Goal: Information Seeking & Learning: Learn about a topic

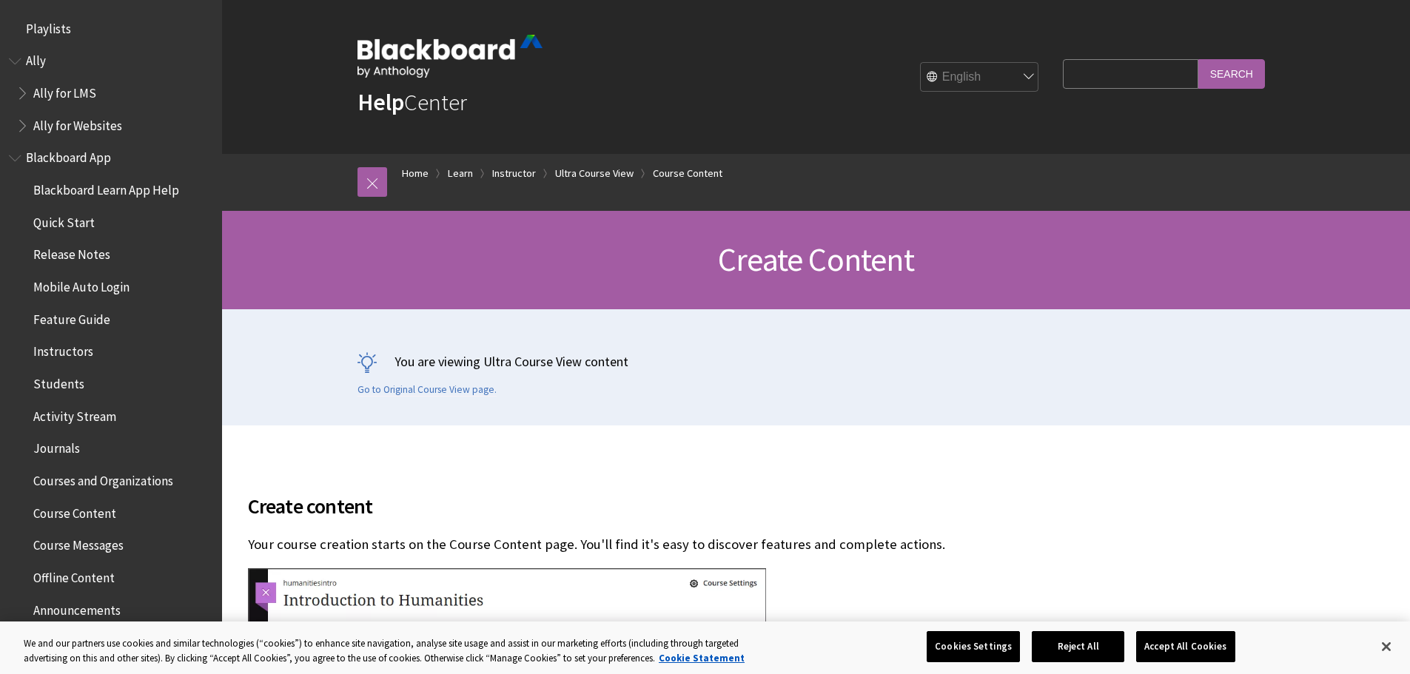
scroll to position [2221, 0]
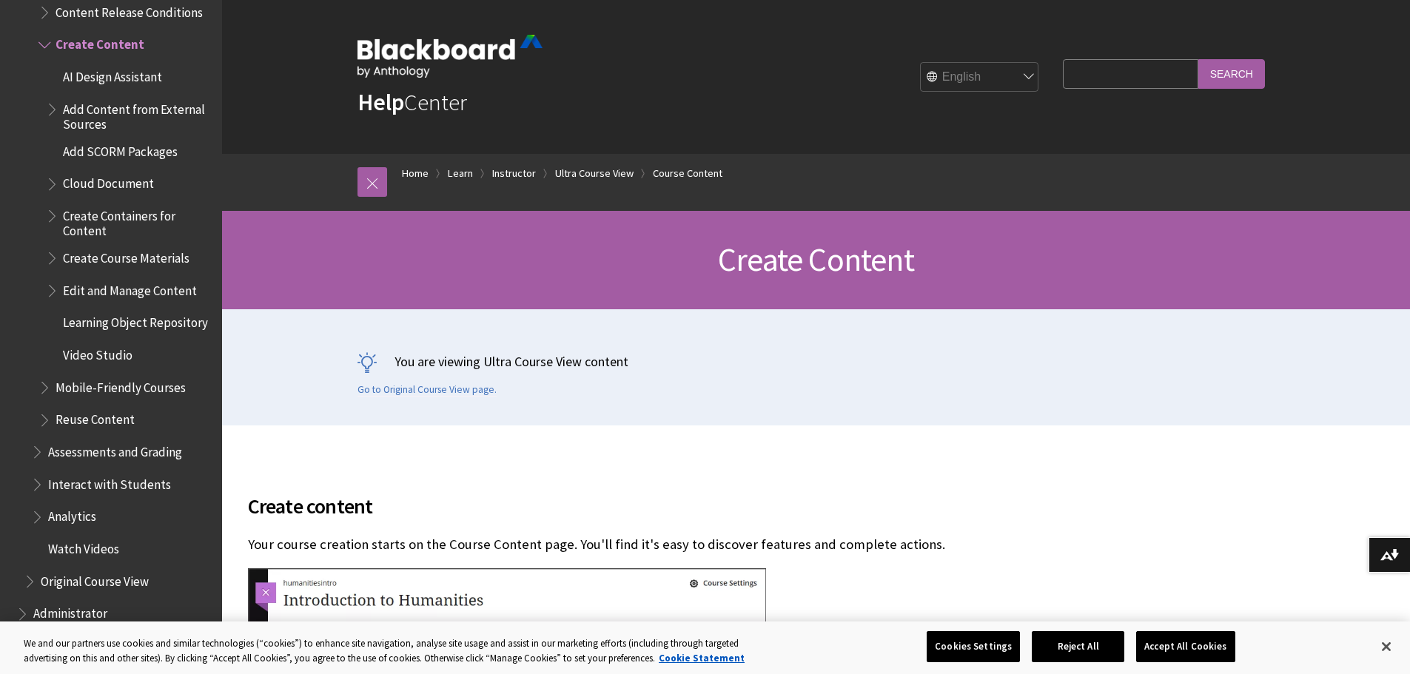
click at [1077, 75] on input "Search Query" at bounding box center [1130, 73] width 135 height 29
type input "i"
type input "H"
type input "VIDEO UPLOAD"
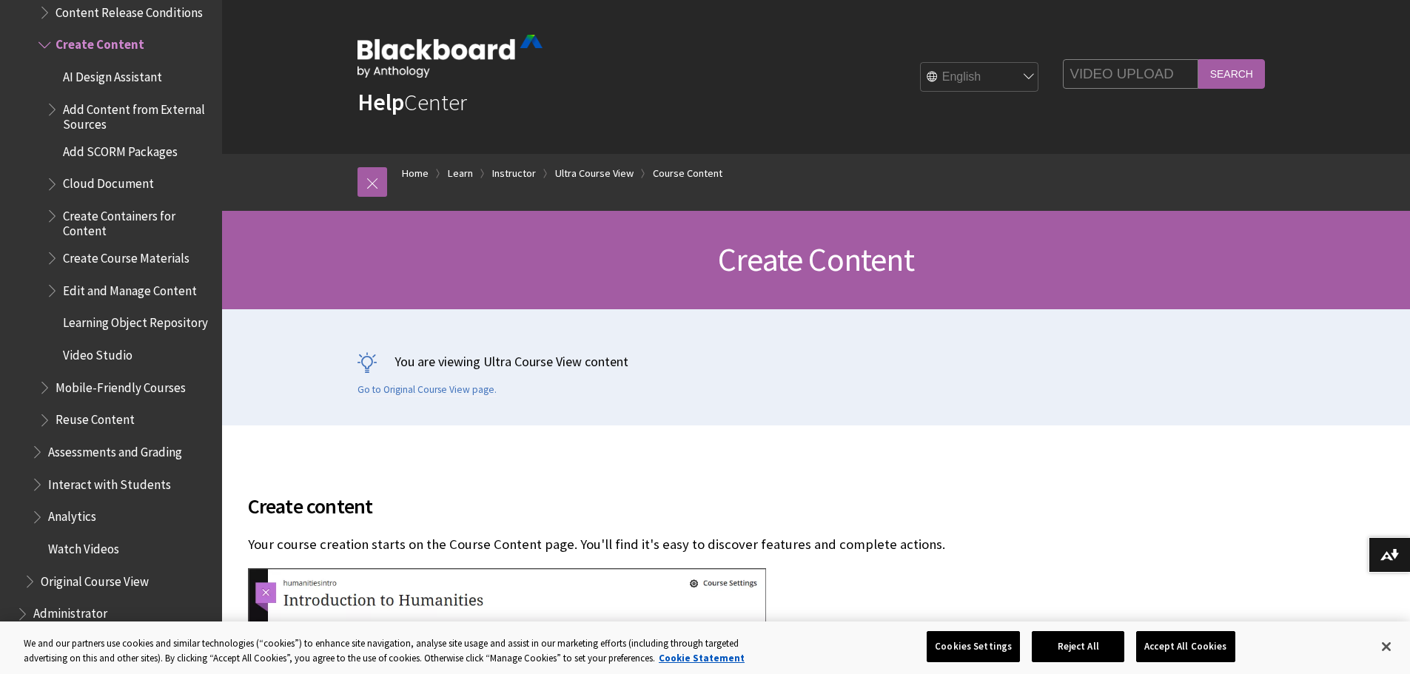
click at [1198, 59] on input "Search" at bounding box center [1231, 73] width 67 height 29
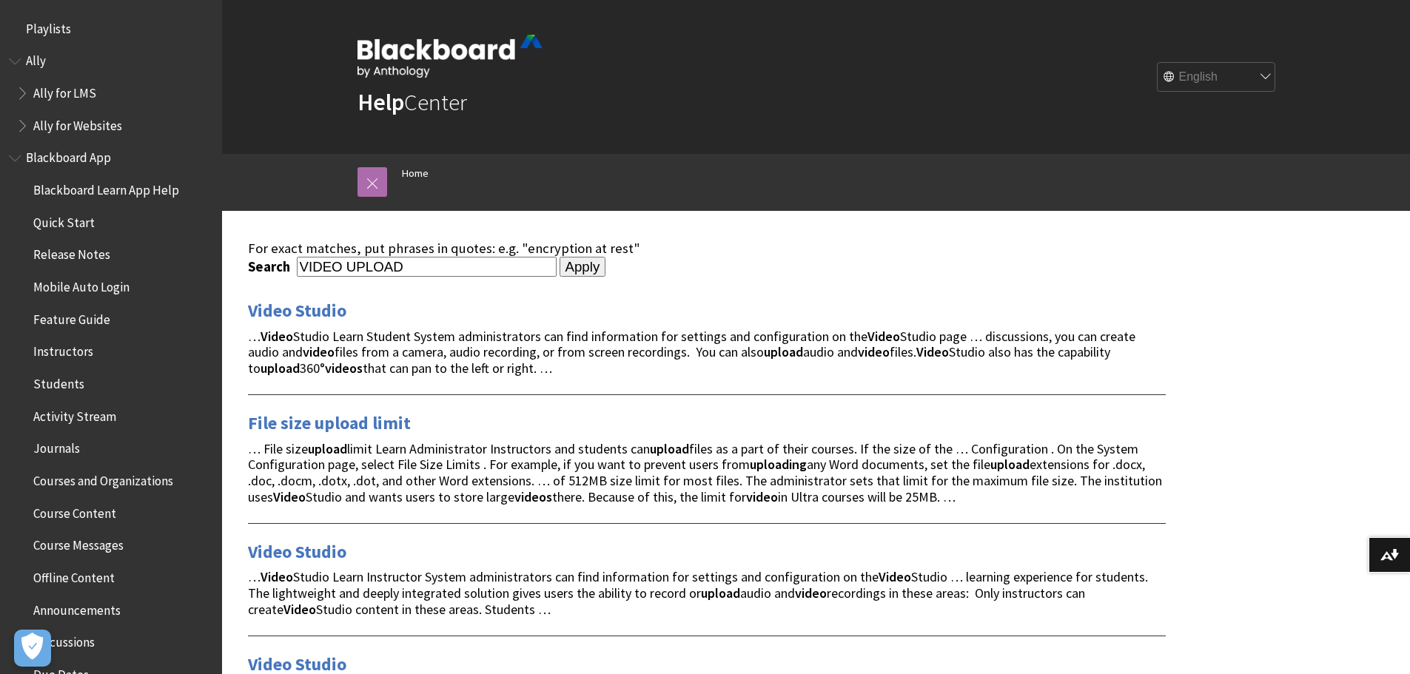
click at [374, 184] on link at bounding box center [372, 182] width 30 height 30
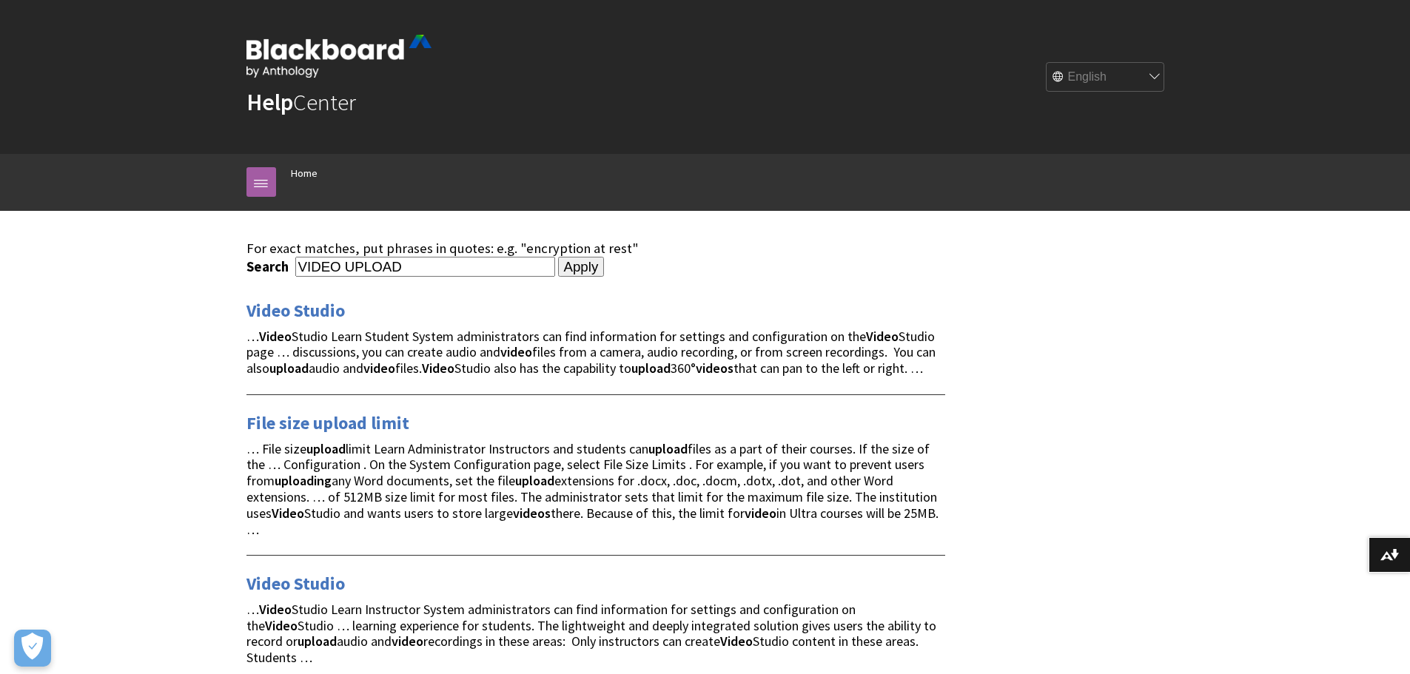
click at [408, 266] on input "VIDEO UPLOAD" at bounding box center [425, 267] width 260 height 20
click at [265, 182] on link at bounding box center [261, 182] width 30 height 30
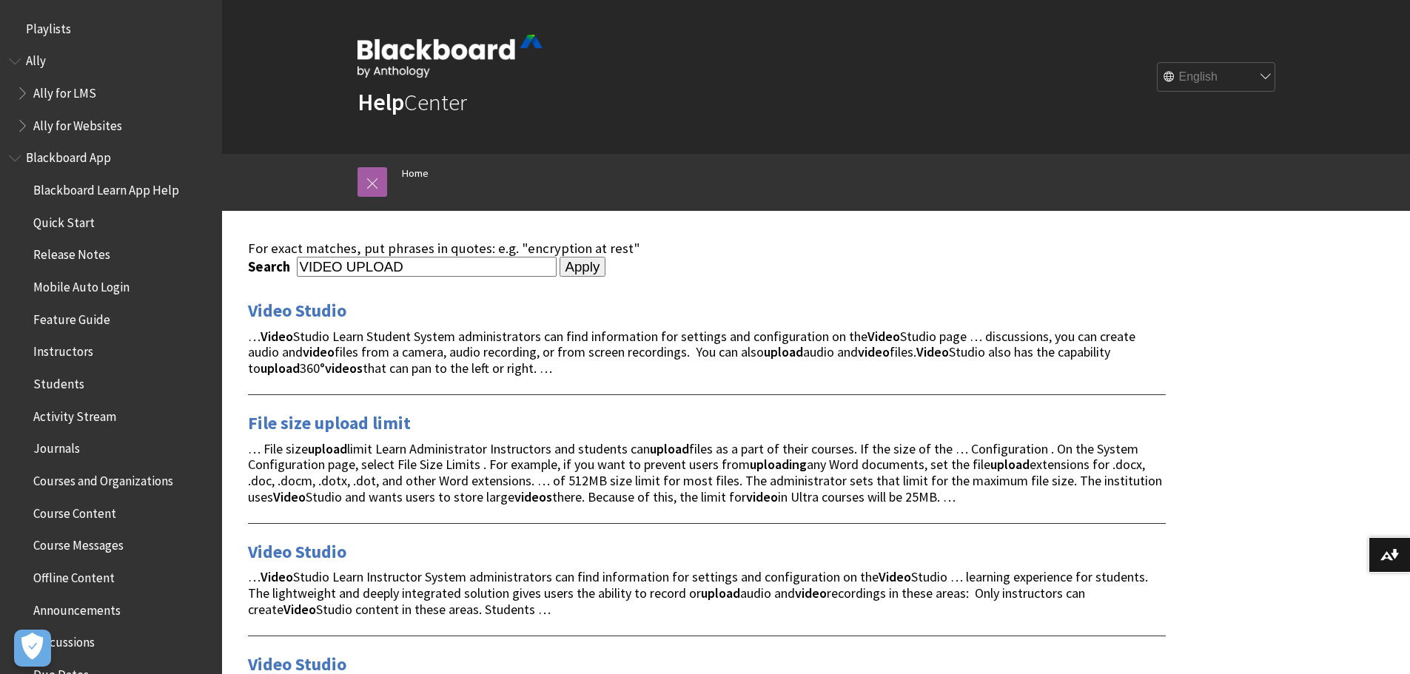
drag, startPoint x: 420, startPoint y: 269, endPoint x: 354, endPoint y: 259, distance: 66.7
click at [382, 263] on input "VIDEO UPLOAD" at bounding box center [427, 267] width 260 height 20
click at [314, 254] on div "For exact matches, put phrases in quotes: e.g. "encryption at rest"" at bounding box center [707, 249] width 918 height 16
drag, startPoint x: 295, startPoint y: 251, endPoint x: 410, endPoint y: 263, distance: 116.1
click at [343, 253] on div "For exact matches, put phrases in quotes: e.g. "encryption at rest"" at bounding box center [707, 249] width 918 height 16
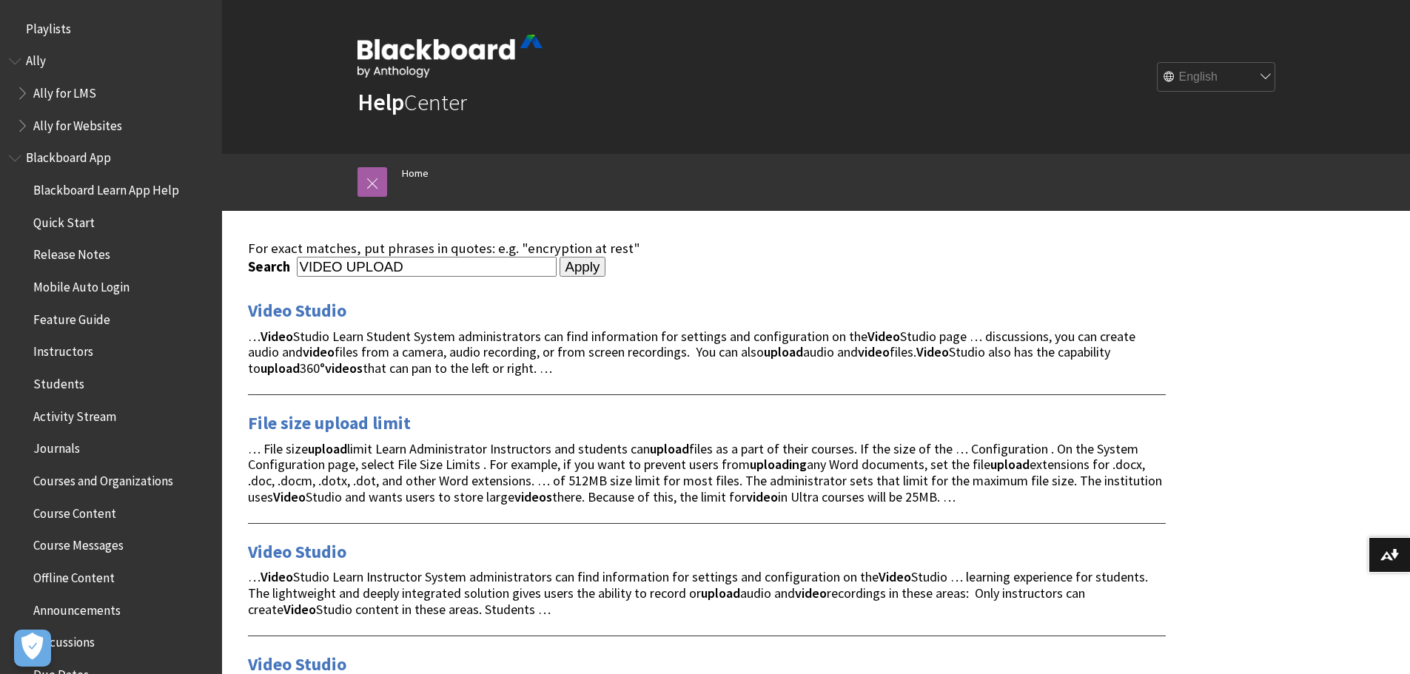
drag, startPoint x: 406, startPoint y: 266, endPoint x: 373, endPoint y: 266, distance: 33.3
click at [387, 266] on input "VIDEO UPLOAD" at bounding box center [427, 267] width 260 height 20
drag, startPoint x: 373, startPoint y: 266, endPoint x: 263, endPoint y: 260, distance: 109.7
click at [263, 260] on div "Search VIDEO UPLOAD" at bounding box center [402, 267] width 309 height 20
type input "H5P VIDEOOAD"
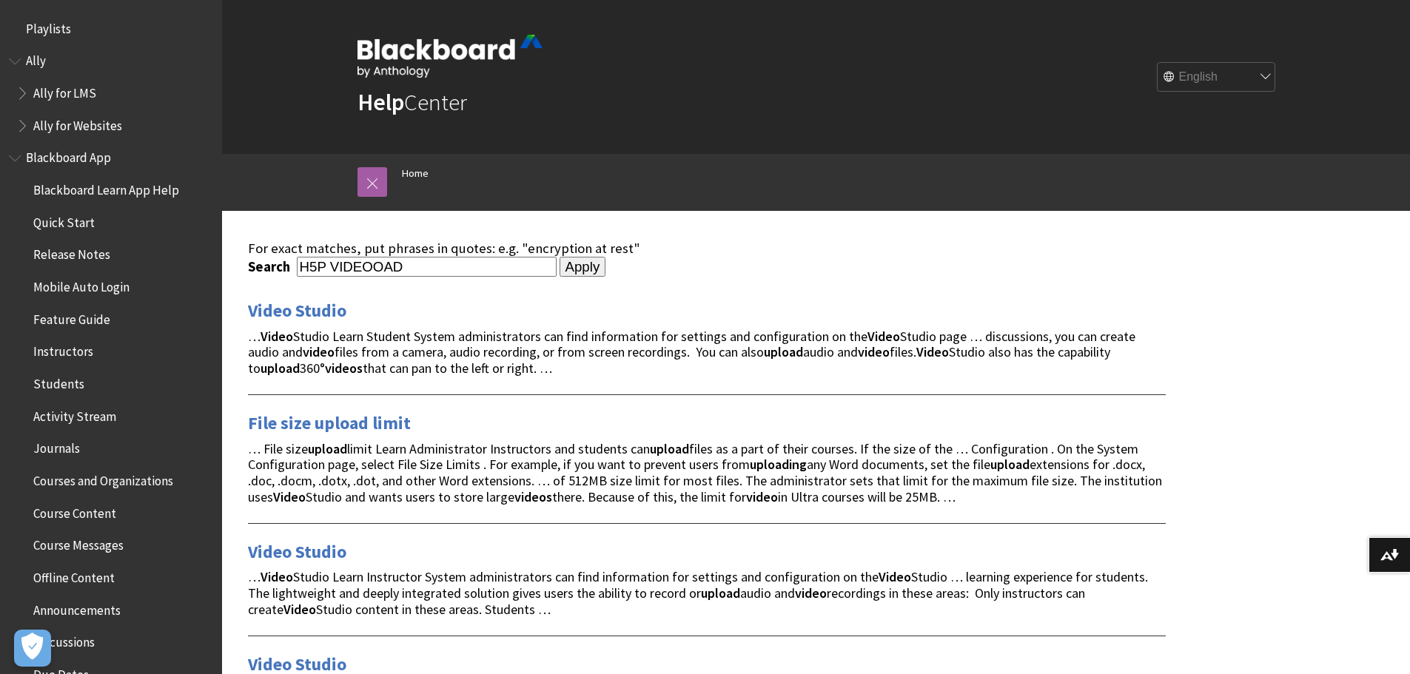
click at [559, 257] on input "Apply" at bounding box center [582, 267] width 47 height 21
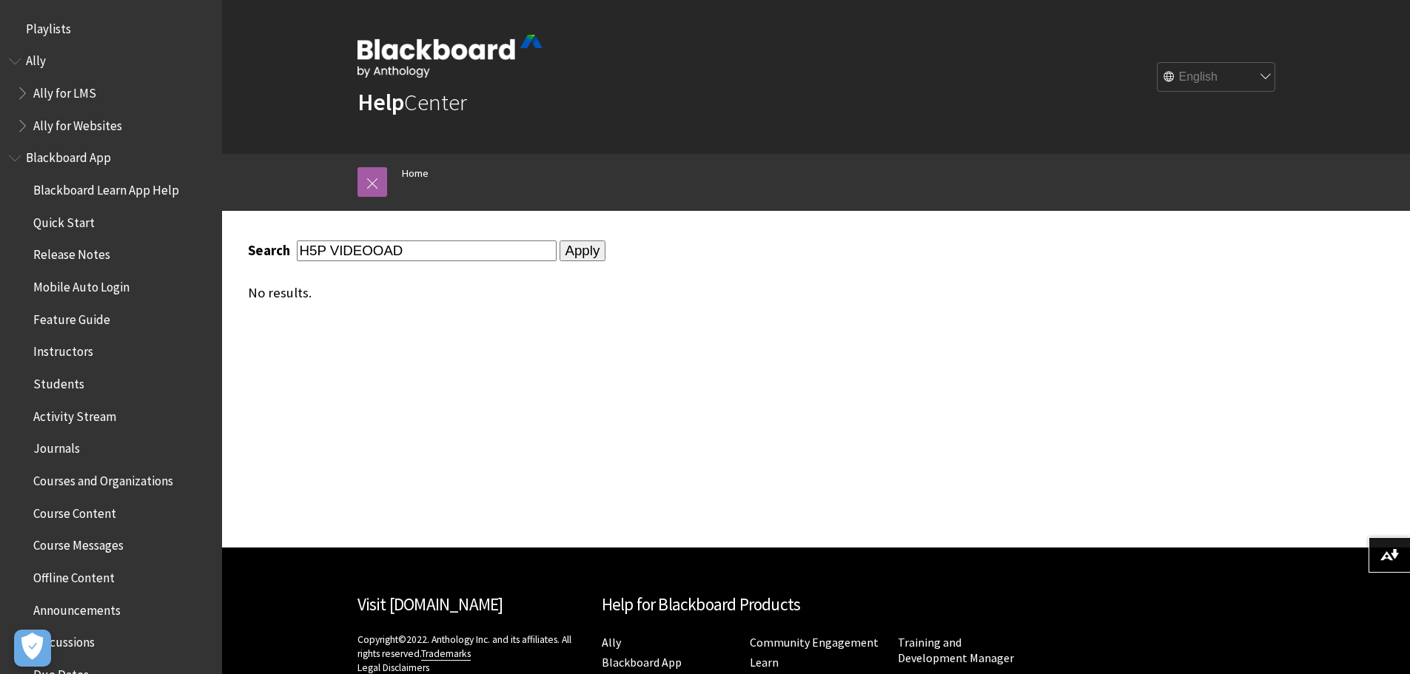
click at [420, 248] on input "H5P VIDEOOAD" at bounding box center [427, 251] width 260 height 20
type input "H5P VIDEO"
click at [559, 249] on input "Apply" at bounding box center [582, 251] width 47 height 21
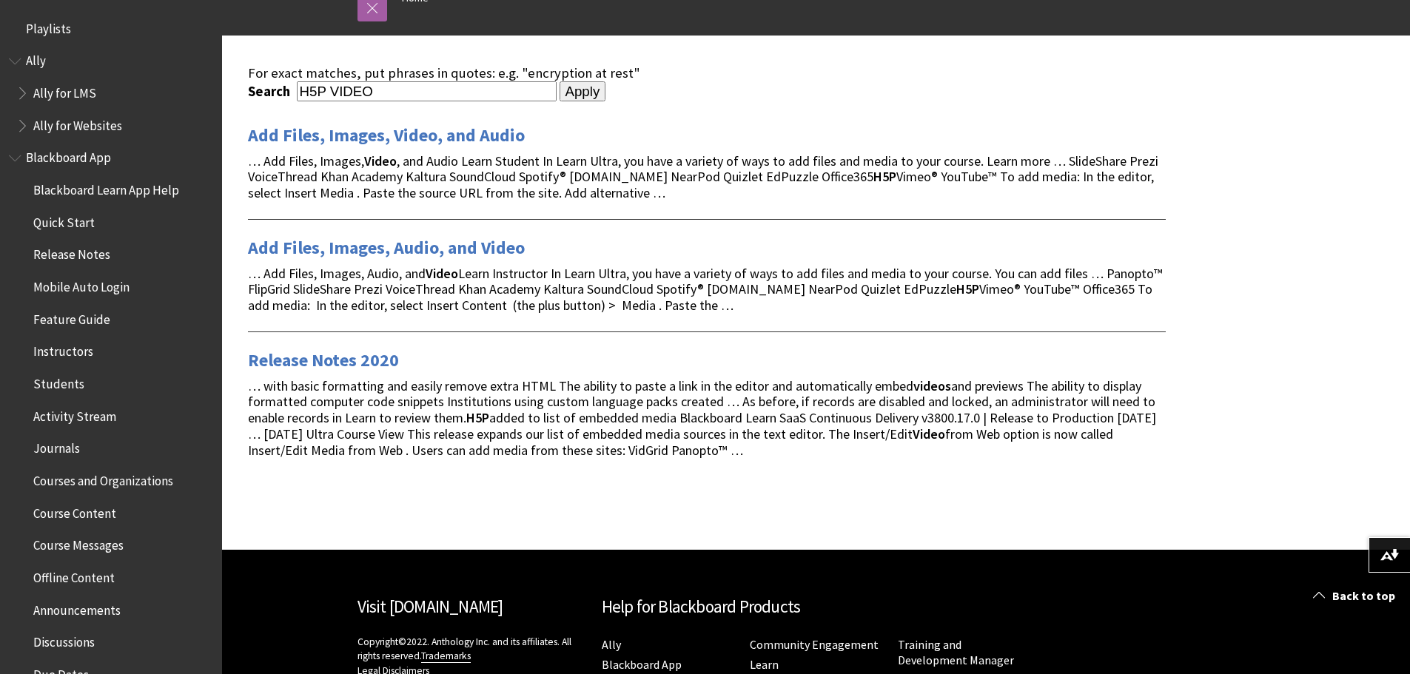
scroll to position [101, 0]
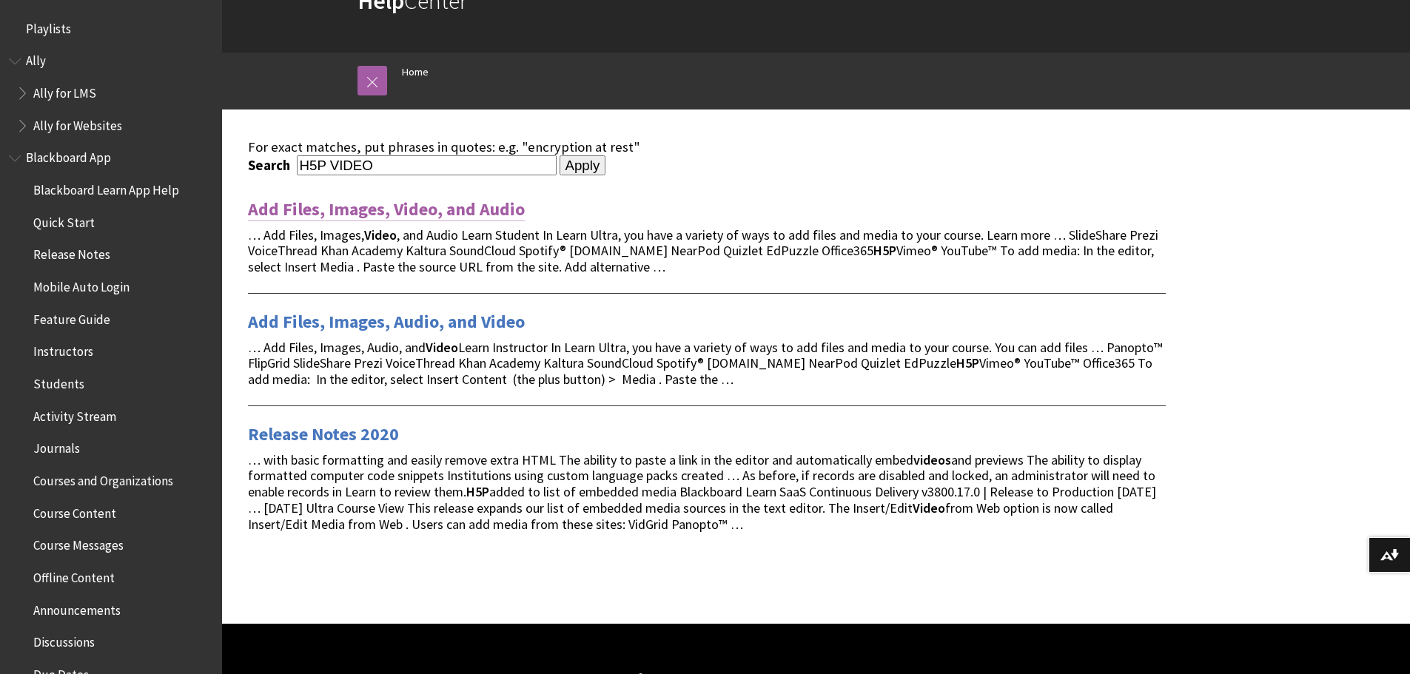
click at [381, 213] on link "Add Files, Images, Video, and Audio" at bounding box center [386, 210] width 277 height 24
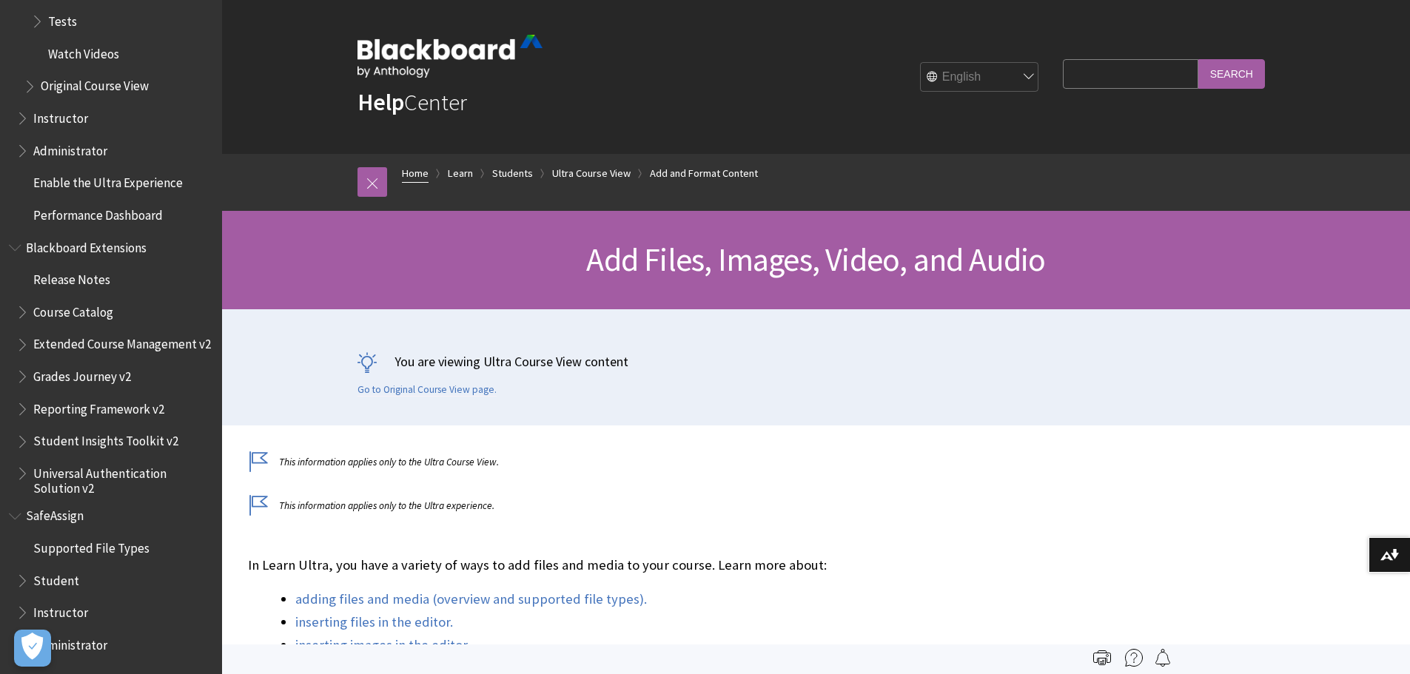
click at [405, 171] on link "Home" at bounding box center [415, 173] width 27 height 19
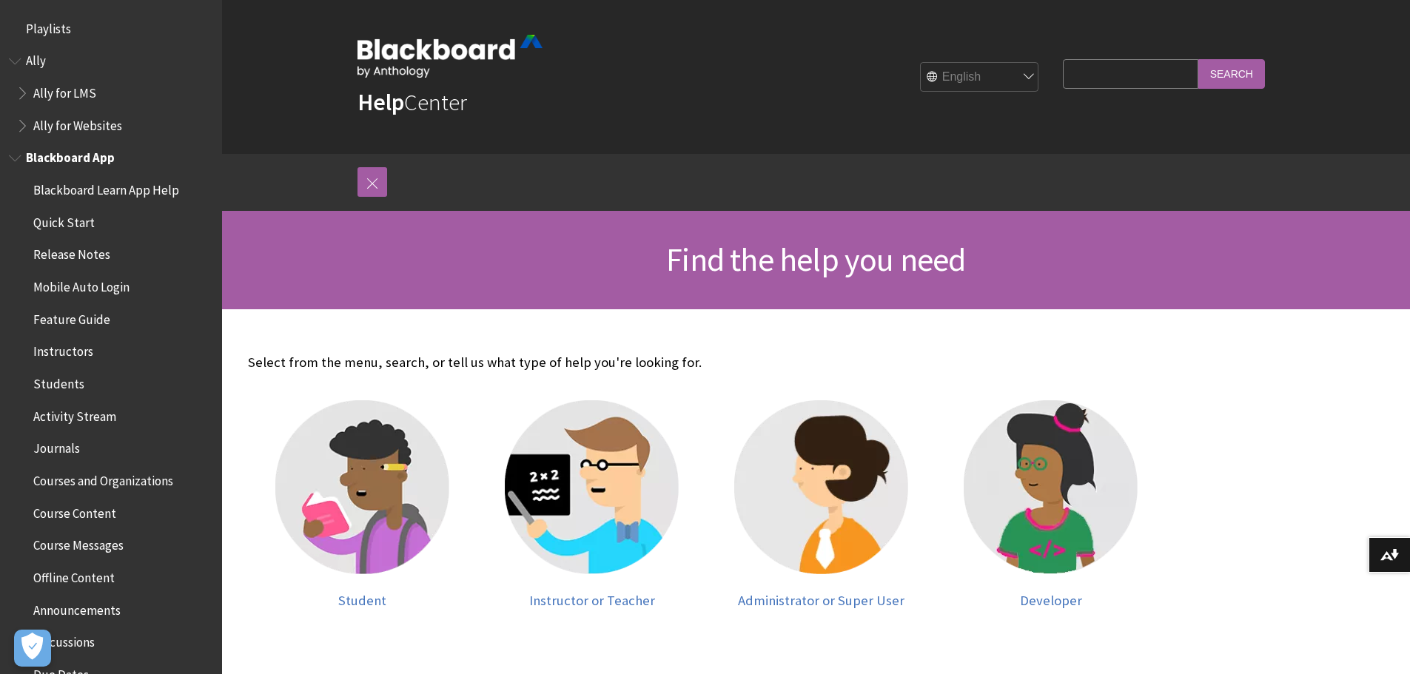
click at [65, 152] on span "Blackboard App" at bounding box center [70, 156] width 89 height 20
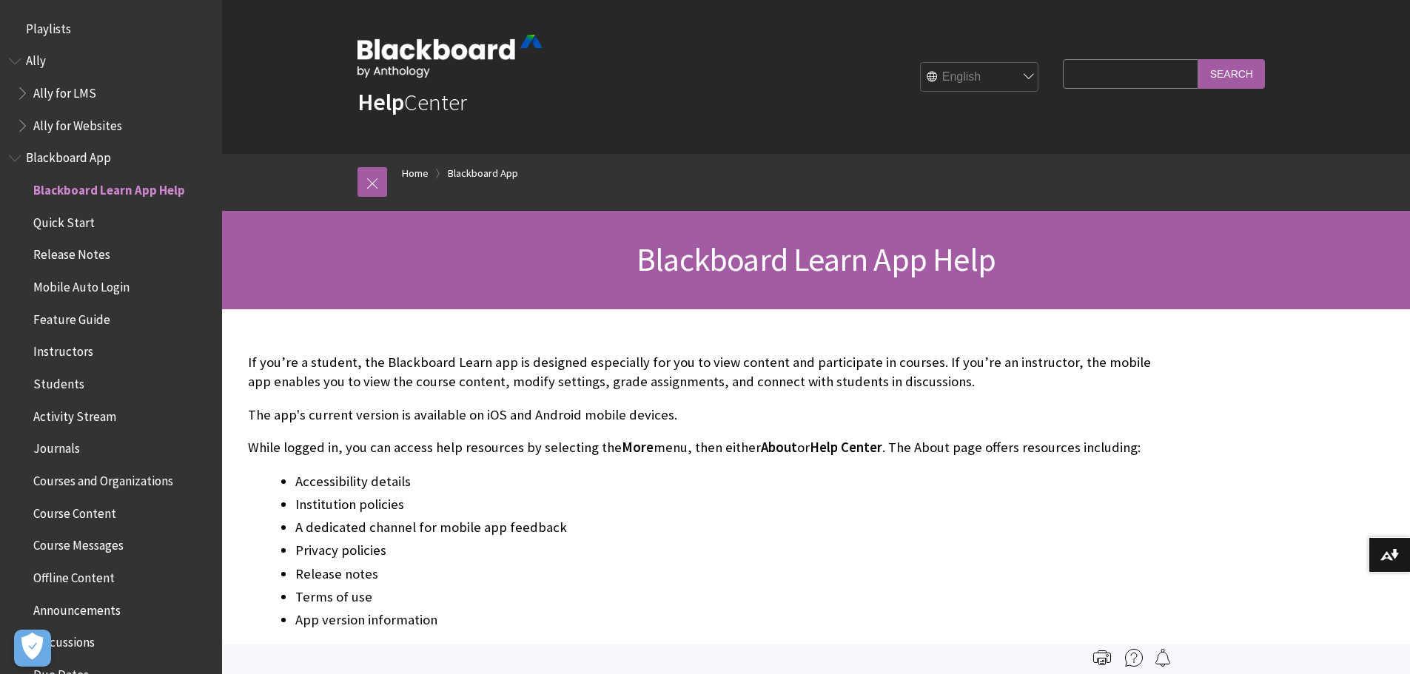
scroll to position [155, 0]
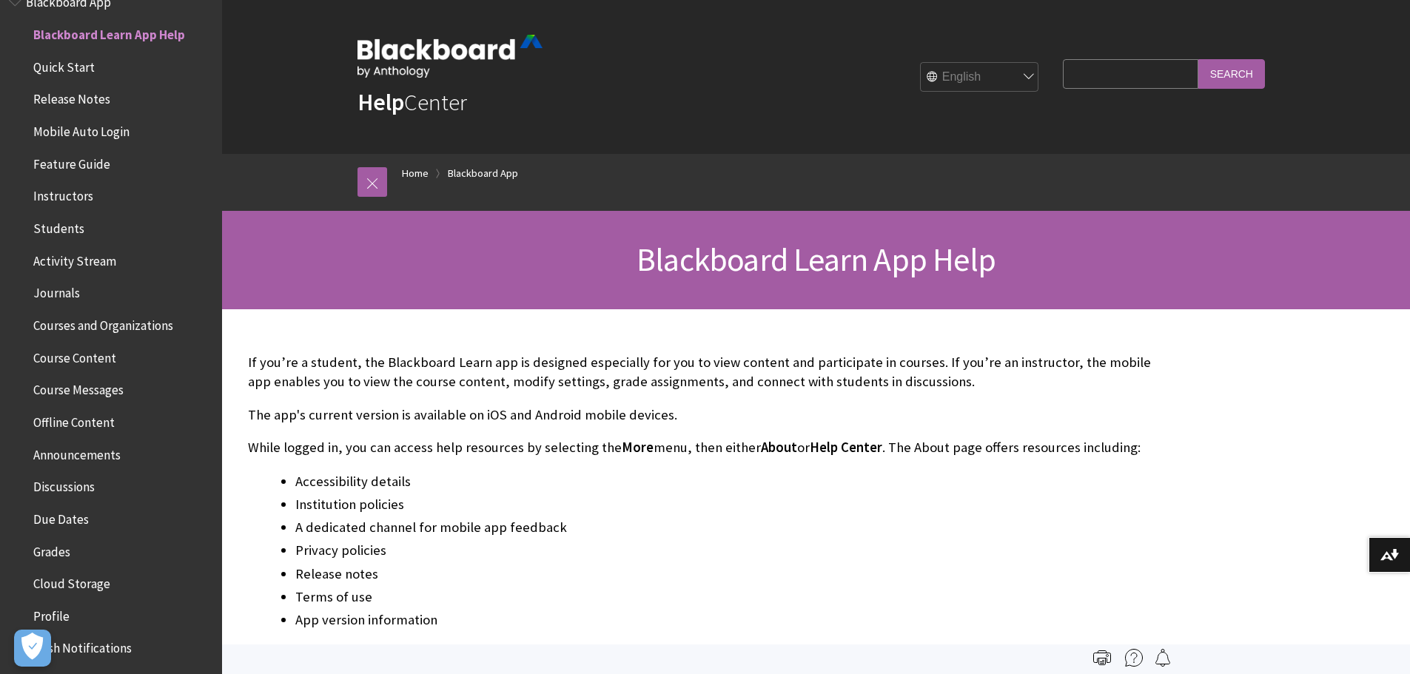
click at [1095, 77] on input "Search Query" at bounding box center [1130, 73] width 135 height 29
type input "H5P VIDEO AND GRADEBOOK"
click at [1198, 59] on input "Search" at bounding box center [1231, 73] width 67 height 29
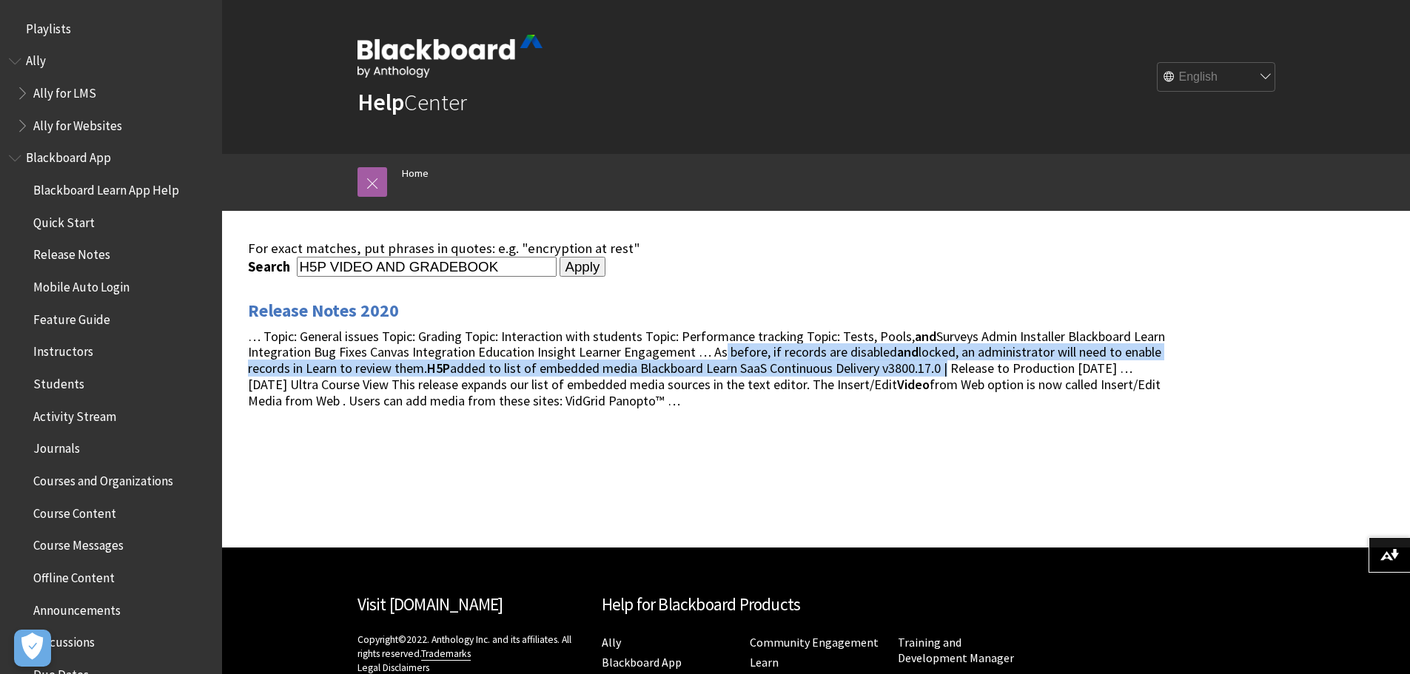
drag, startPoint x: 749, startPoint y: 350, endPoint x: 991, endPoint y: 366, distance: 242.5
click at [991, 366] on span "… Topic: General issues Topic: Grading Topic: Interaction with students Topic: …" at bounding box center [706, 368] width 917 height 81
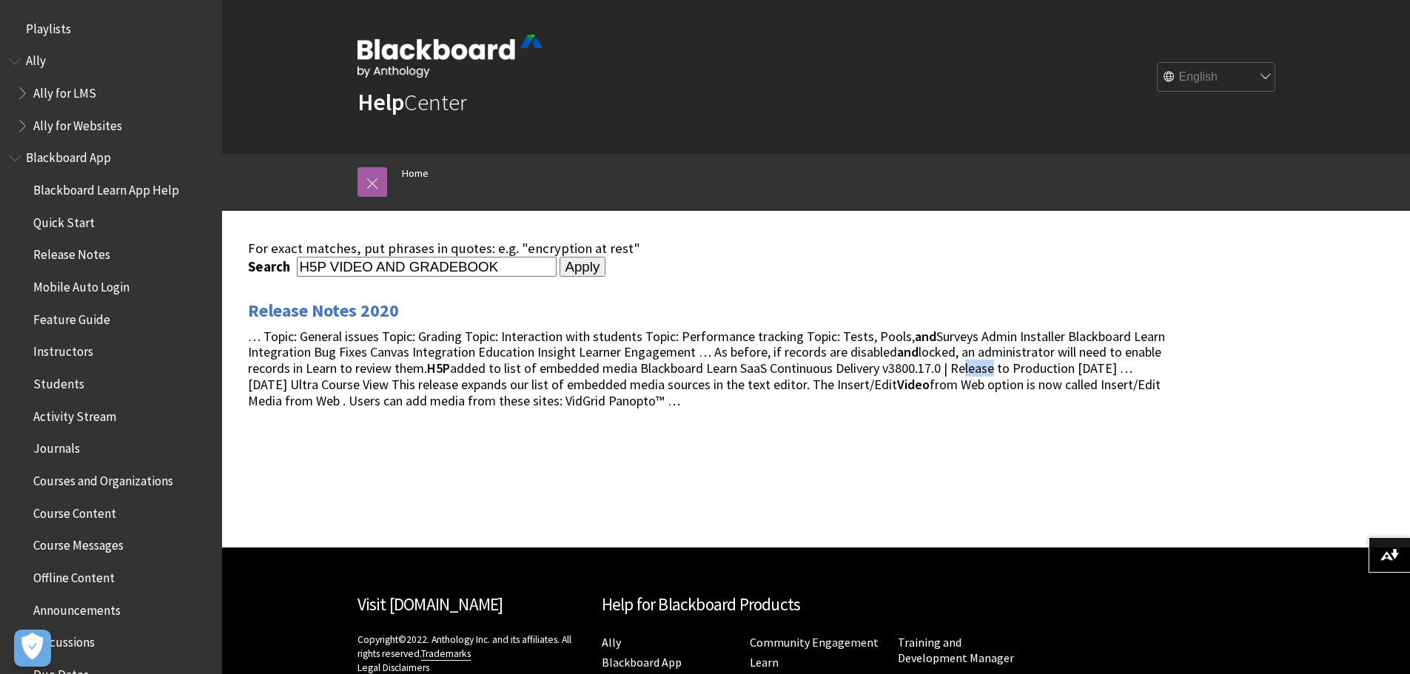
click at [1040, 363] on span "… Topic: General issues Topic: Grading Topic: Interaction with students Topic: …" at bounding box center [706, 368] width 917 height 81
click at [1042, 363] on span "… Topic: General issues Topic: Grading Topic: Interaction with students Topic: …" at bounding box center [706, 368] width 917 height 81
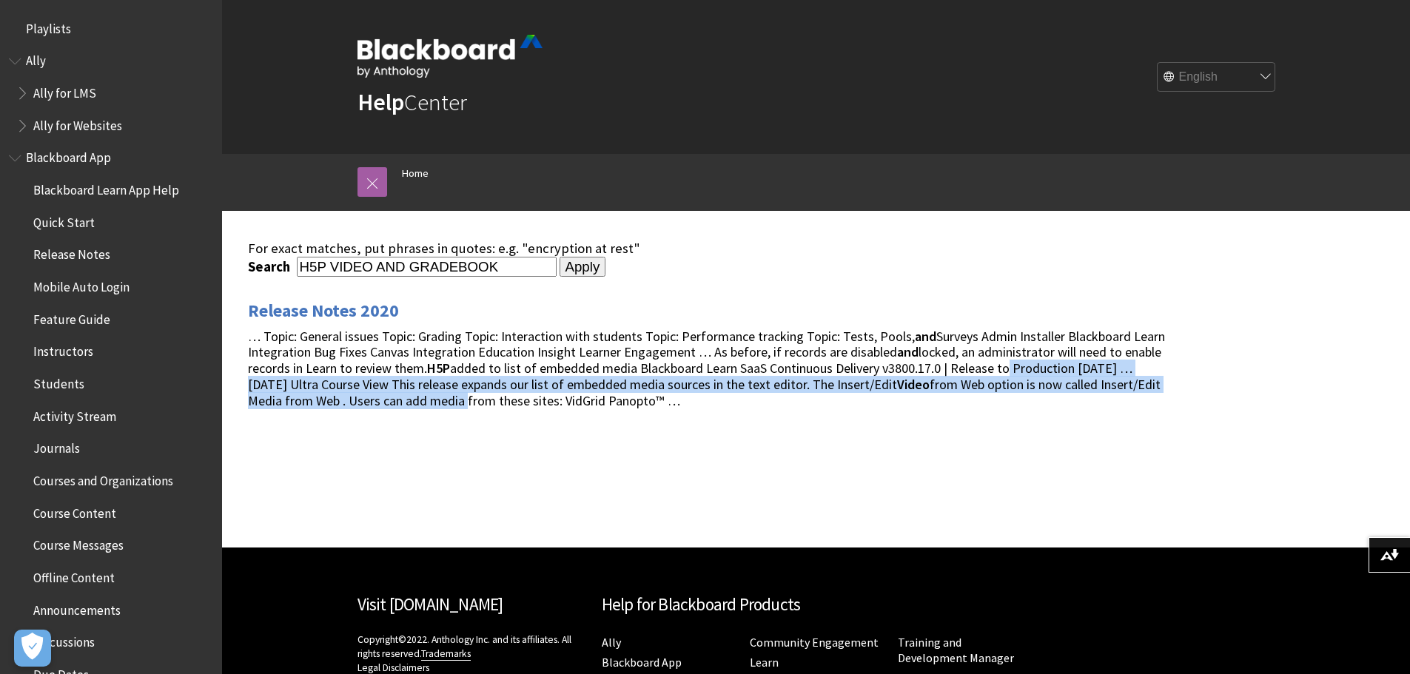
drag, startPoint x: 1098, startPoint y: 363, endPoint x: 585, endPoint y: 394, distance: 513.1
click at [585, 394] on span "… Topic: General issues Topic: Grading Topic: Interaction with students Topic: …" at bounding box center [706, 368] width 917 height 81
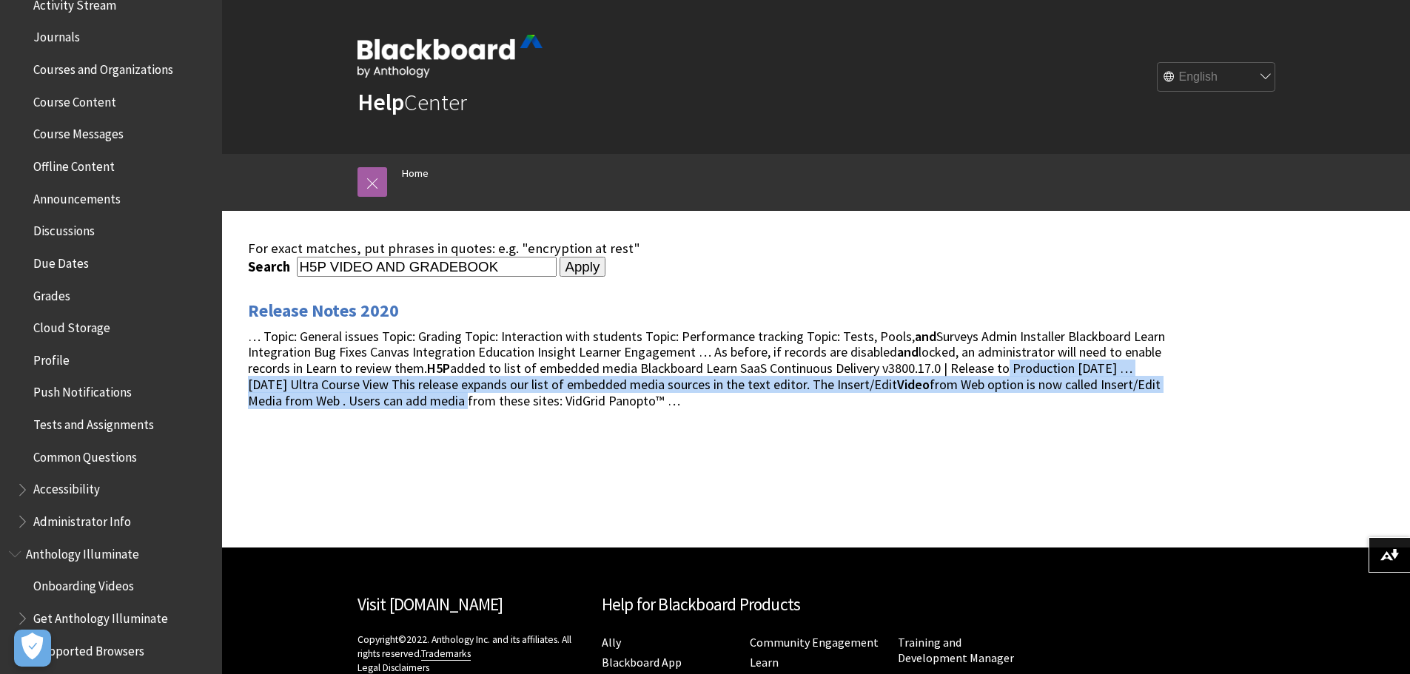
scroll to position [444, 0]
click at [89, 392] on span "Tests and Assignments" at bounding box center [93, 390] width 121 height 20
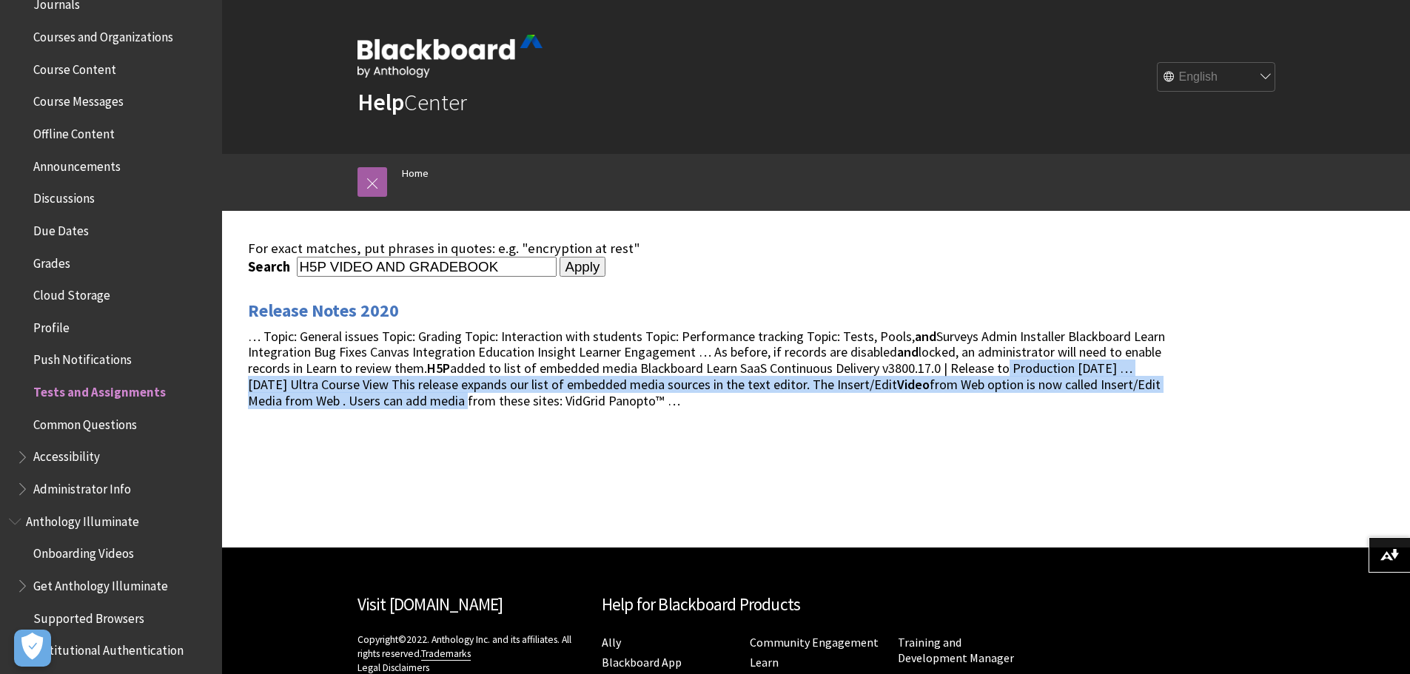
click at [89, 392] on span "Tests and Assignments" at bounding box center [99, 390] width 132 height 20
